Goal: Task Accomplishment & Management: Use online tool/utility

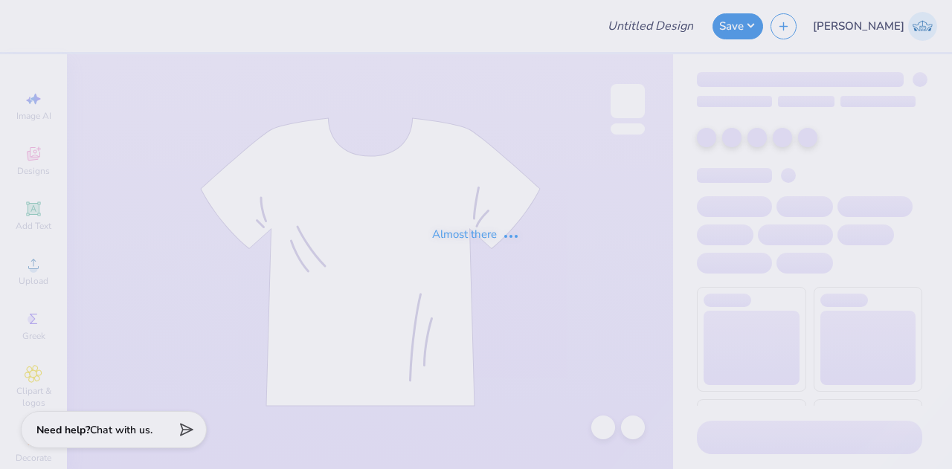
type input "Aephi homecoming"
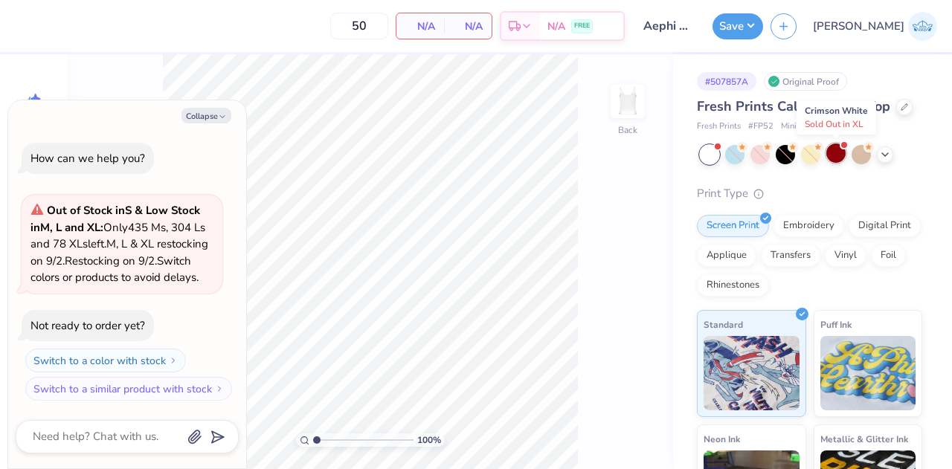
click at [833, 158] on div at bounding box center [835, 153] width 19 height 19
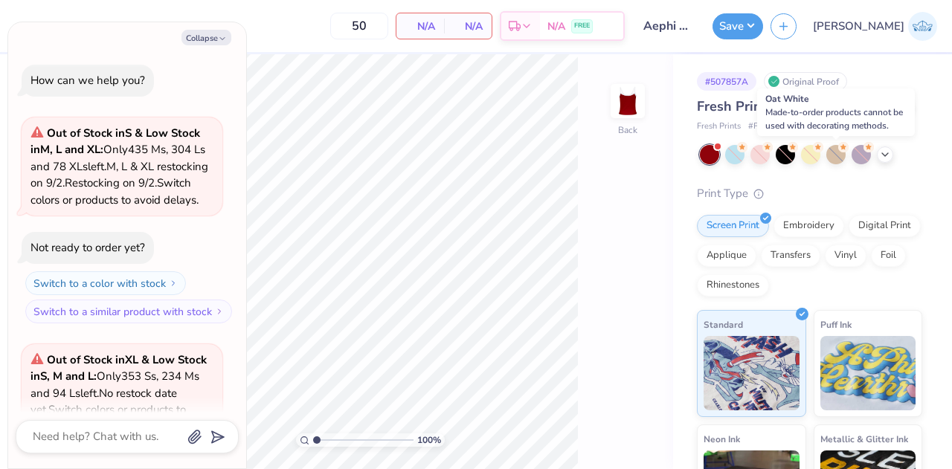
scroll to position [166, 0]
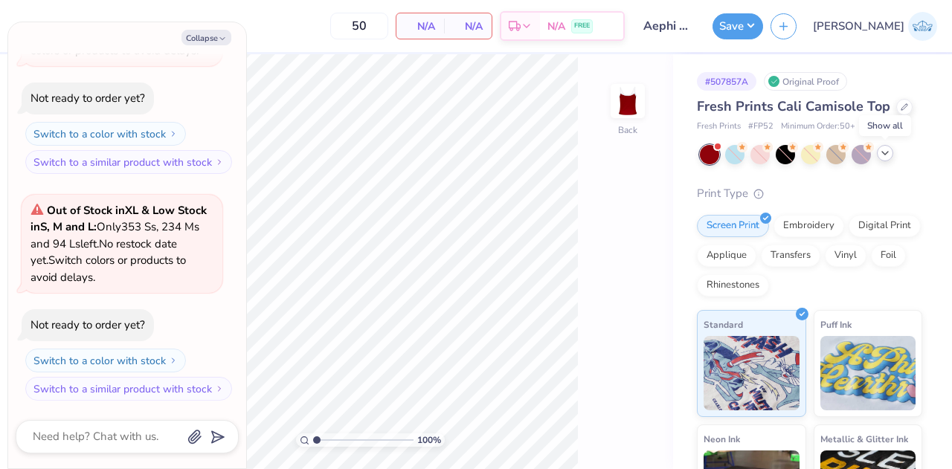
click at [882, 152] on polyline at bounding box center [885, 153] width 6 height 3
type textarea "x"
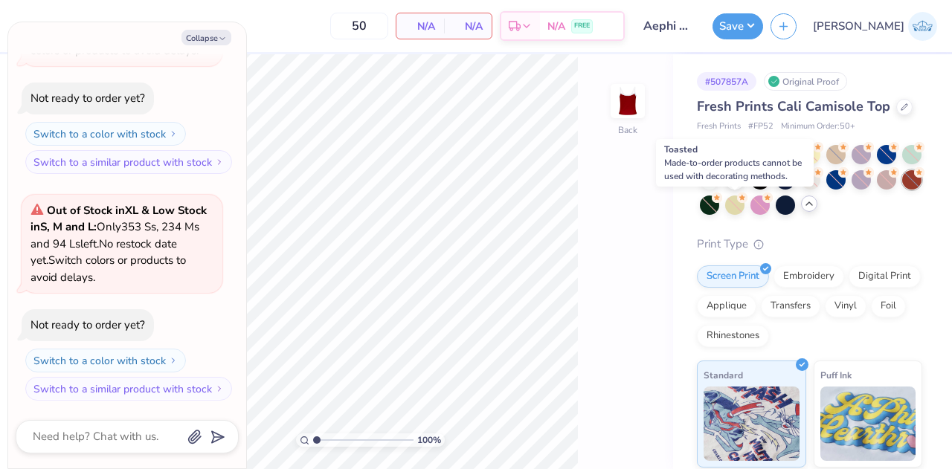
click at [902, 190] on div at bounding box center [911, 179] width 19 height 19
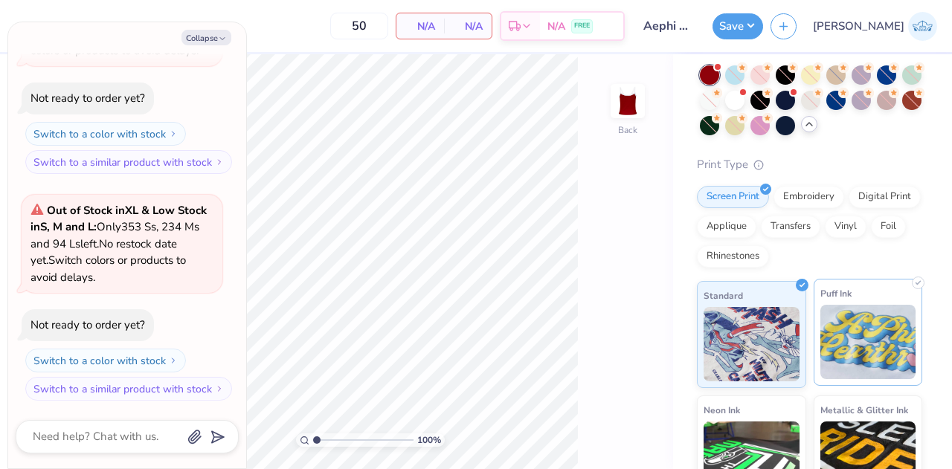
scroll to position [79, 0]
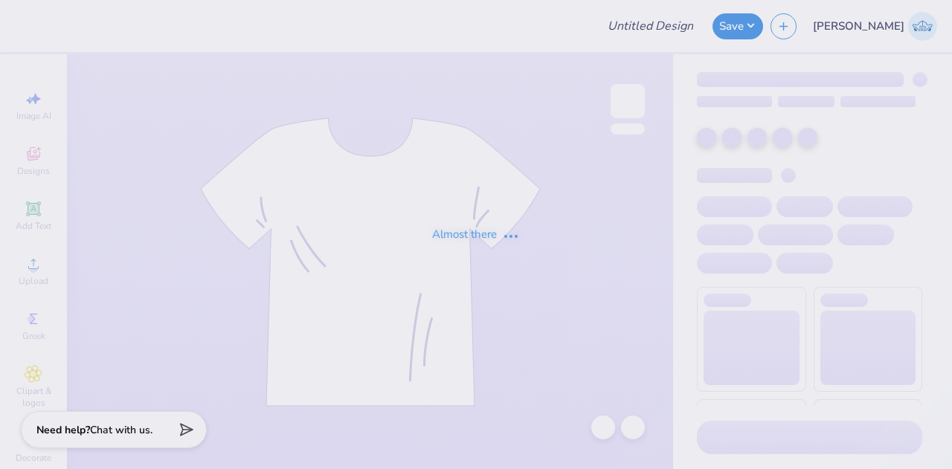
type input "dsp beach rush shirt"
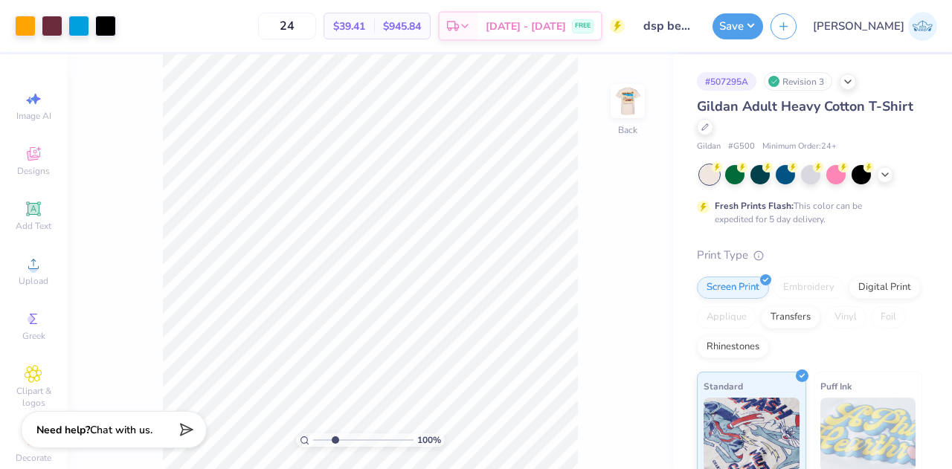
type input "2.83"
click at [335, 438] on input "range" at bounding box center [363, 440] width 100 height 13
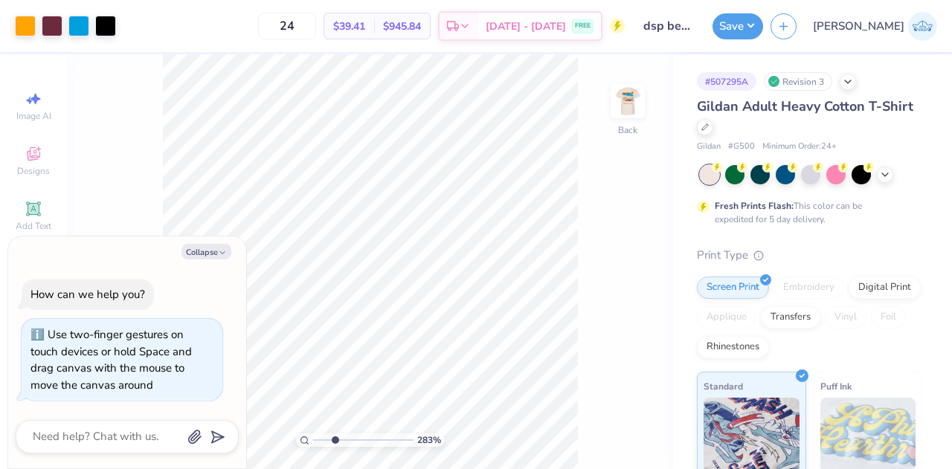
click at [581, 228] on div "283 % Back" at bounding box center [370, 261] width 606 height 415
click at [580, 228] on div "283 % Back" at bounding box center [370, 261] width 606 height 415
type textarea "x"
click at [319, 442] on input "range" at bounding box center [363, 440] width 100 height 13
type input "3.72"
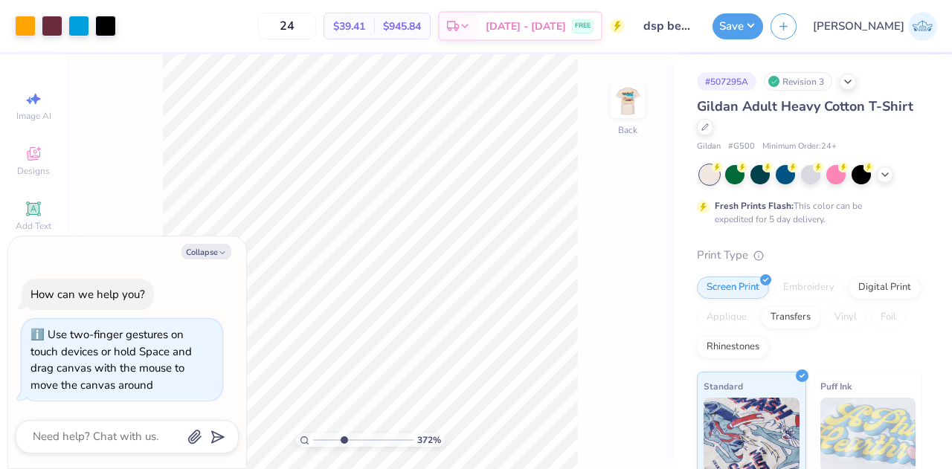
click at [344, 439] on input "range" at bounding box center [363, 440] width 100 height 13
click at [221, 255] on icon "button" at bounding box center [222, 252] width 9 height 9
type textarea "x"
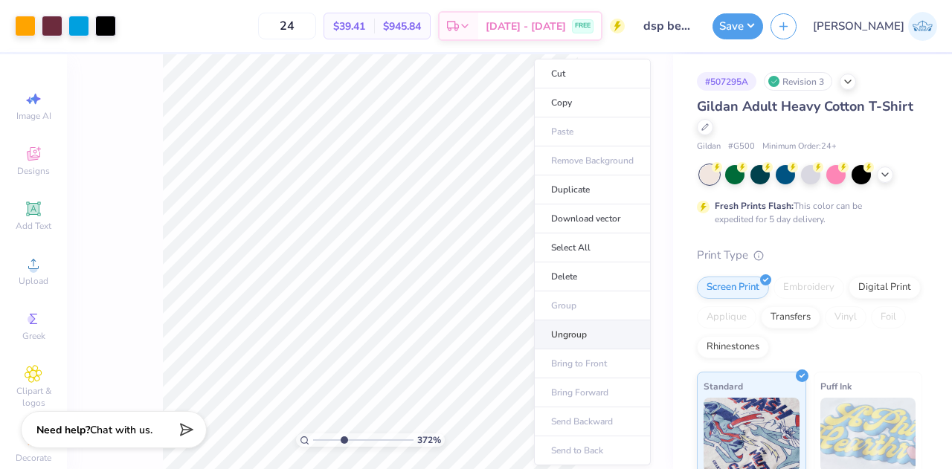
click at [572, 329] on li "Ungroup" at bounding box center [592, 334] width 117 height 29
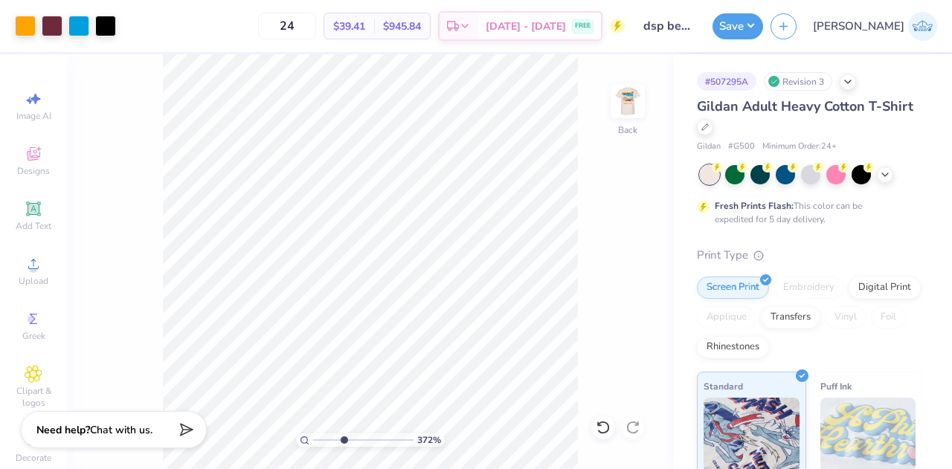
click at [591, 228] on div "372 % Back" at bounding box center [370, 261] width 606 height 415
